Goal: Task Accomplishment & Management: Use online tool/utility

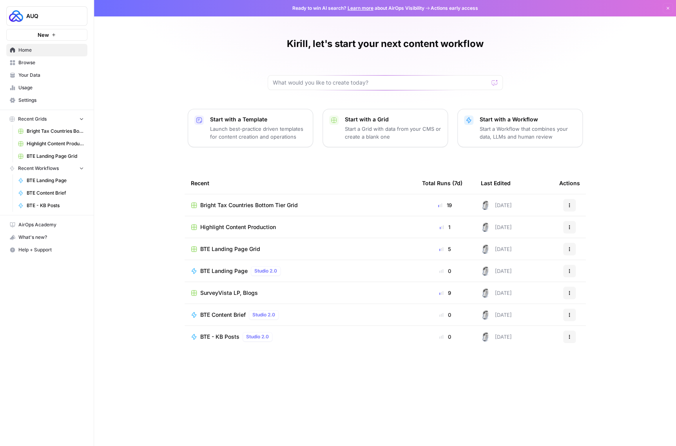
click at [222, 251] on span "BTE Landing Page Grid" at bounding box center [230, 249] width 60 height 8
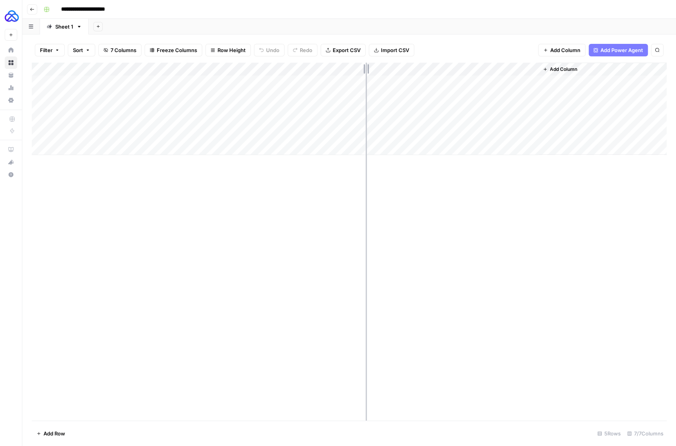
drag, startPoint x: 256, startPoint y: 67, endPoint x: 366, endPoint y: 66, distance: 110.1
click at [366, 66] on div "Add Column" at bounding box center [349, 109] width 635 height 92
click at [309, 80] on div "Add Column" at bounding box center [349, 109] width 635 height 92
click at [320, 80] on div "Add Column" at bounding box center [349, 109] width 635 height 92
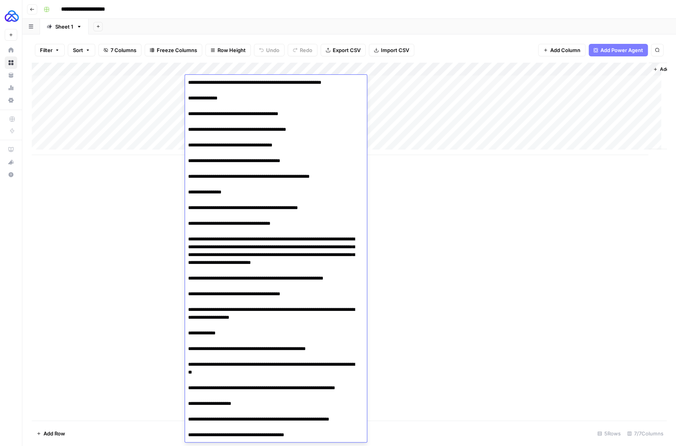
click at [114, 288] on div "Add Column" at bounding box center [349, 242] width 635 height 358
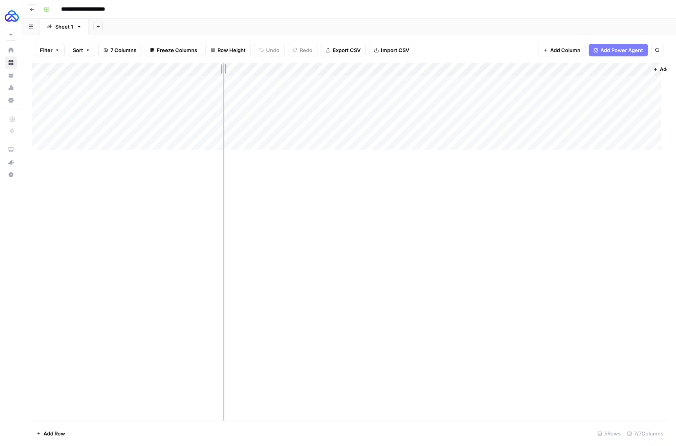
drag, startPoint x: 186, startPoint y: 67, endPoint x: 262, endPoint y: 72, distance: 76.2
click at [262, 72] on div "Add Column" at bounding box center [349, 109] width 635 height 92
click at [342, 93] on div "Add Column" at bounding box center [349, 109] width 635 height 92
click at [190, 262] on div "Add Column" at bounding box center [349, 242] width 635 height 358
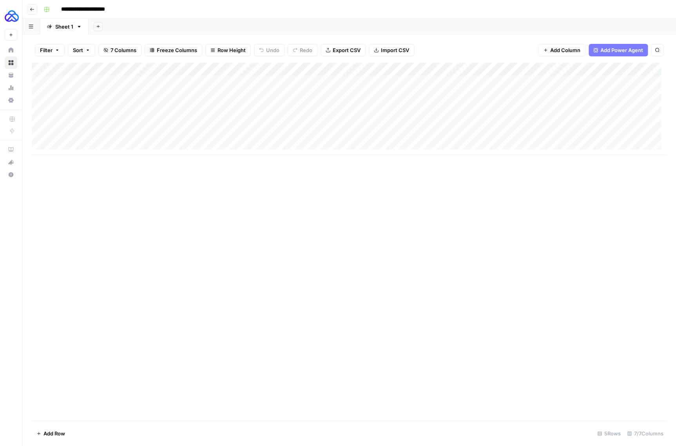
click at [541, 69] on div "Add Column" at bounding box center [349, 109] width 635 height 92
click at [443, 203] on div "Add Column" at bounding box center [349, 242] width 635 height 358
click at [487, 82] on div "Add Column" at bounding box center [349, 109] width 635 height 92
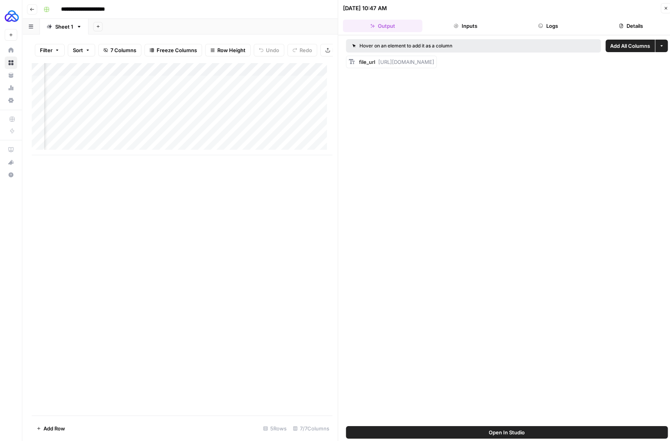
click at [663, 5] on button "Close" at bounding box center [666, 8] width 10 height 10
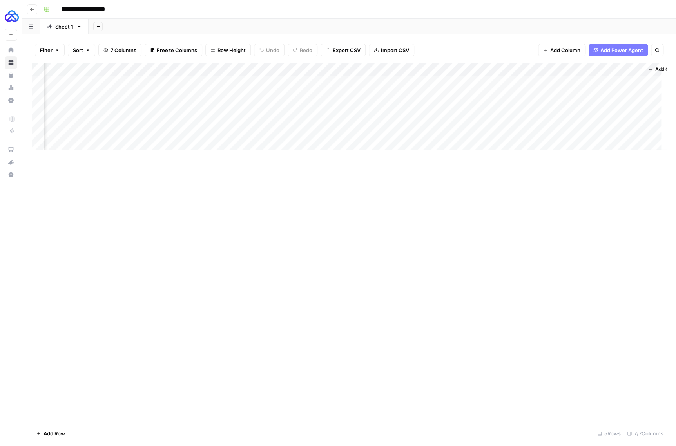
click at [486, 85] on div "Add Column" at bounding box center [349, 109] width 635 height 92
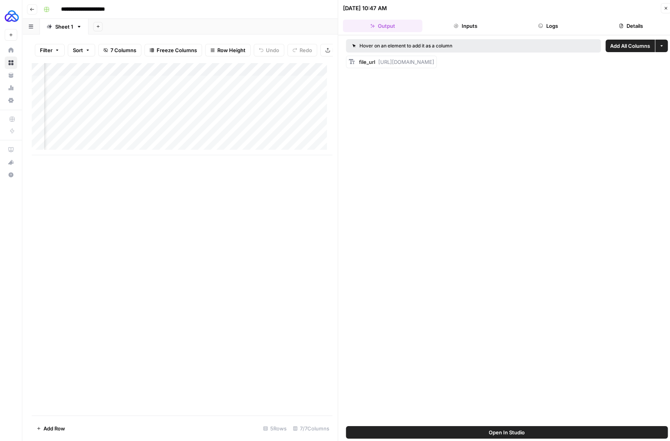
click at [668, 7] on icon "button" at bounding box center [666, 8] width 5 height 5
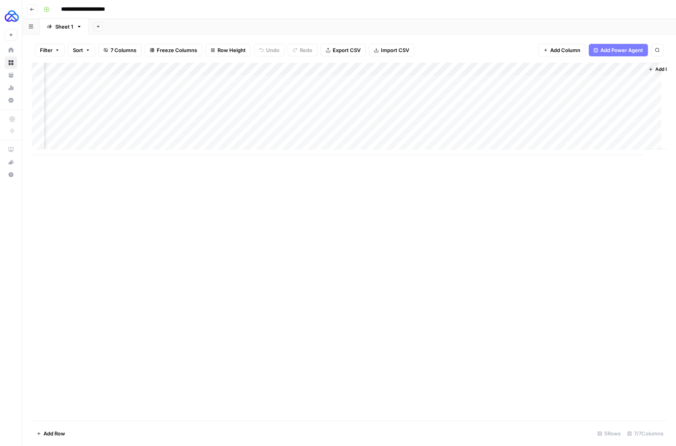
click at [483, 82] on div "Add Column" at bounding box center [349, 109] width 635 height 92
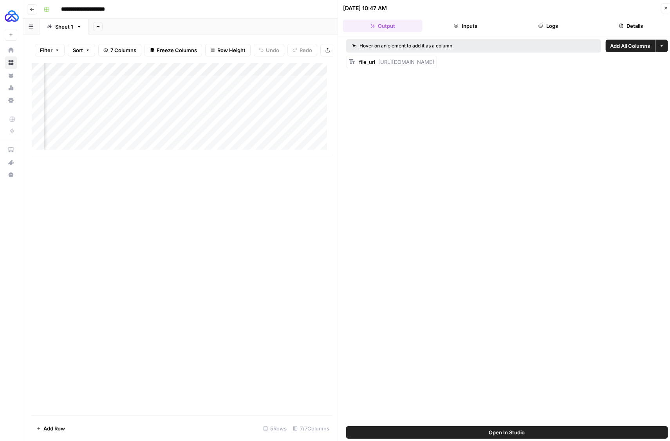
click at [559, 25] on button "Logs" at bounding box center [548, 26] width 80 height 13
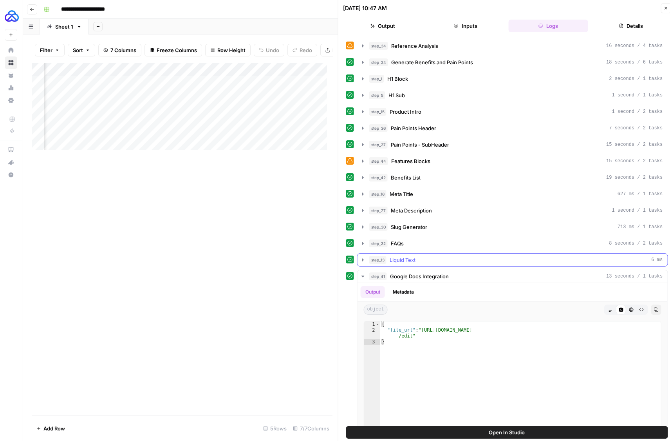
click at [364, 260] on icon "button" at bounding box center [363, 260] width 6 height 6
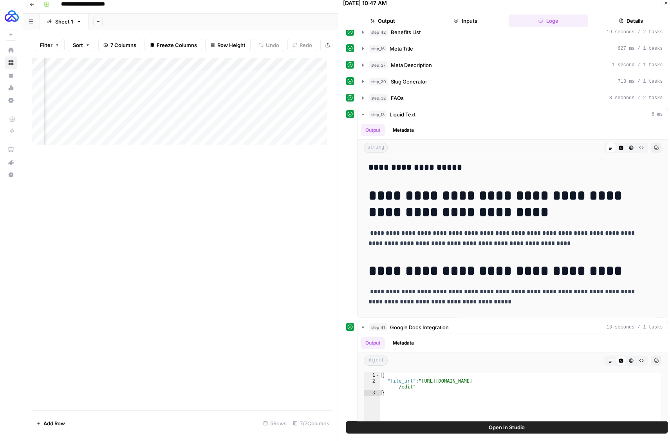
click at [663, 2] on button "Close" at bounding box center [666, 3] width 10 height 10
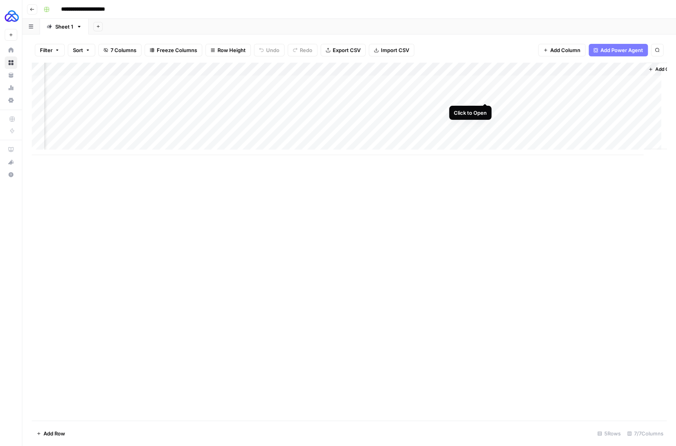
click at [485, 96] on div "Add Column" at bounding box center [349, 109] width 635 height 92
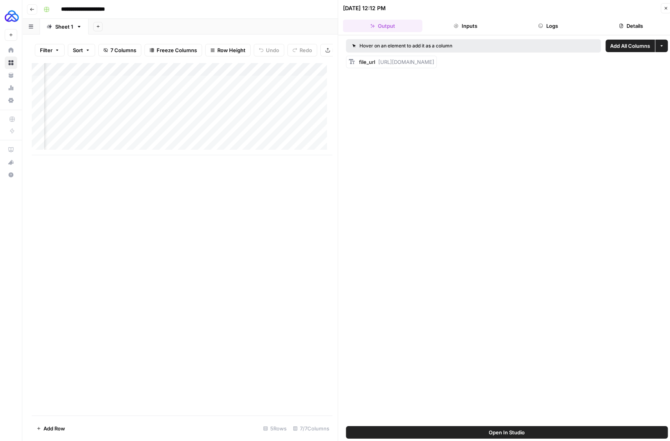
click at [555, 24] on button "Logs" at bounding box center [548, 26] width 80 height 13
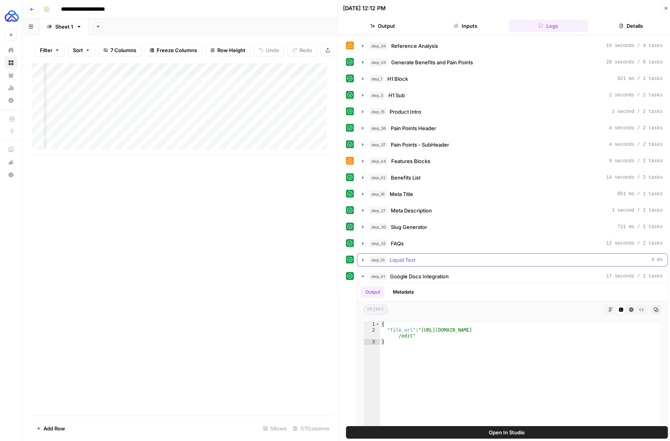
click at [364, 261] on icon "button" at bounding box center [363, 260] width 6 height 6
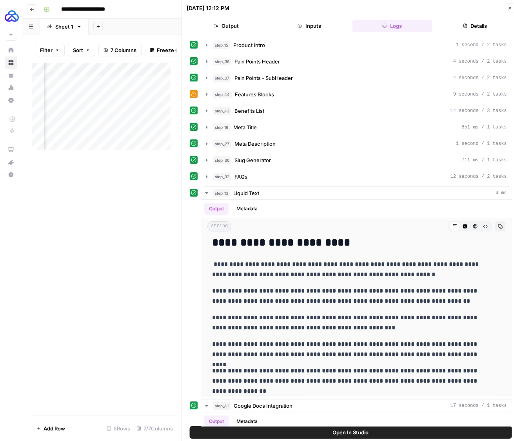
scroll to position [126, 0]
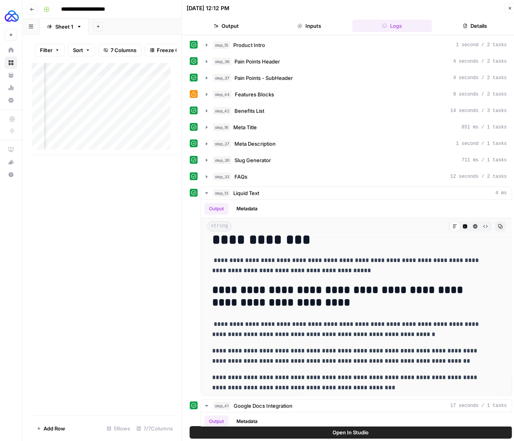
click at [506, 7] on button "Close" at bounding box center [509, 8] width 10 height 10
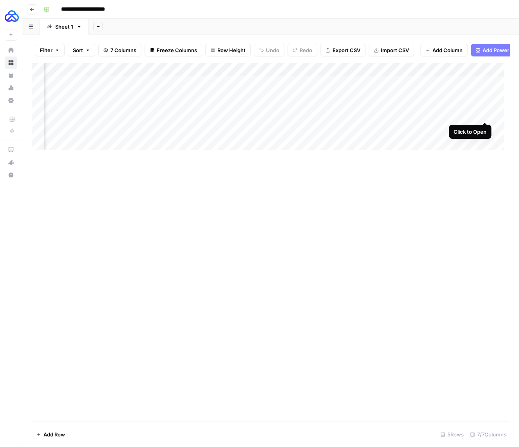
click at [486, 114] on div "Add Column" at bounding box center [271, 109] width 478 height 92
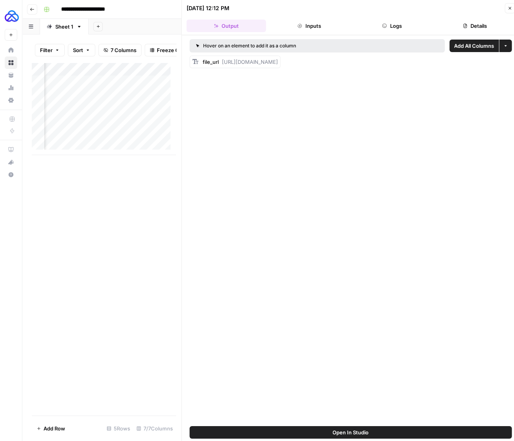
click at [391, 26] on button "Logs" at bounding box center [392, 26] width 80 height 13
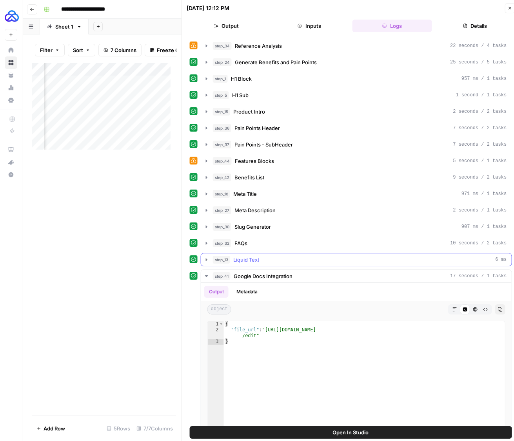
click at [208, 258] on icon "button" at bounding box center [206, 260] width 6 height 6
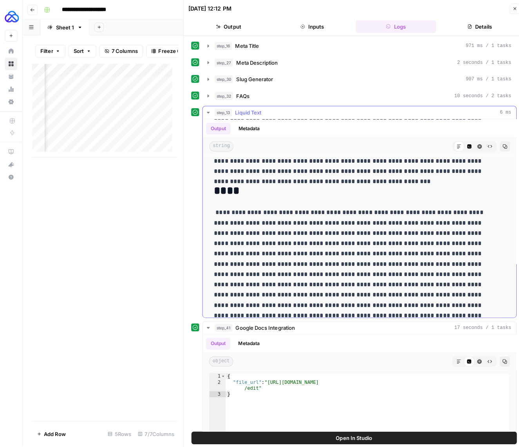
scroll to position [803, 0]
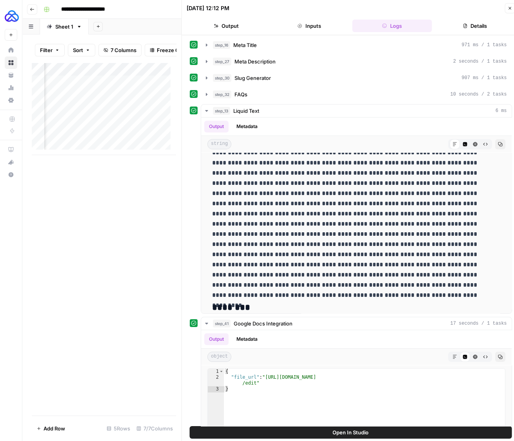
click at [509, 9] on icon "button" at bounding box center [509, 8] width 5 height 5
